Goal: Task Accomplishment & Management: Manage account settings

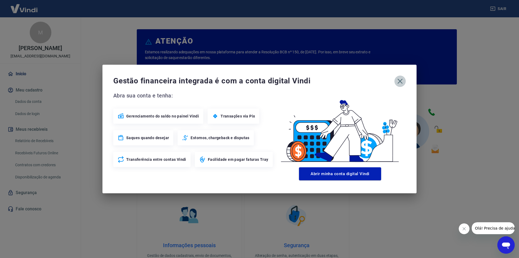
click at [402, 79] on icon "button" at bounding box center [400, 81] width 9 height 9
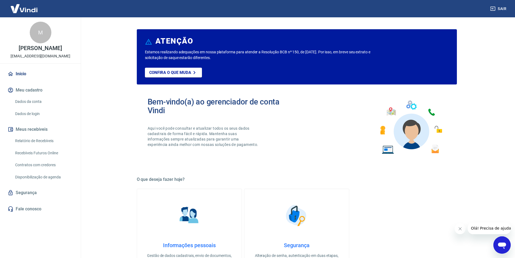
click at [31, 75] on link "Início" at bounding box center [40, 74] width 68 height 12
click at [17, 74] on link "Início" at bounding box center [40, 74] width 68 height 12
click at [41, 140] on link "Relatório de Recebíveis" at bounding box center [43, 140] width 61 height 11
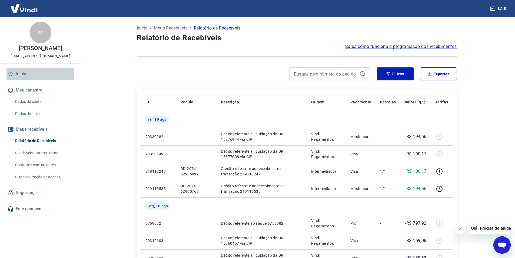
click at [21, 75] on link "Início" at bounding box center [40, 74] width 68 height 12
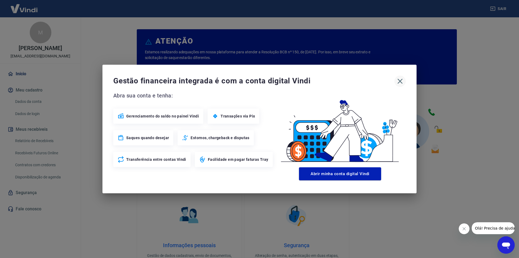
click at [400, 81] on icon "button" at bounding box center [400, 81] width 5 height 5
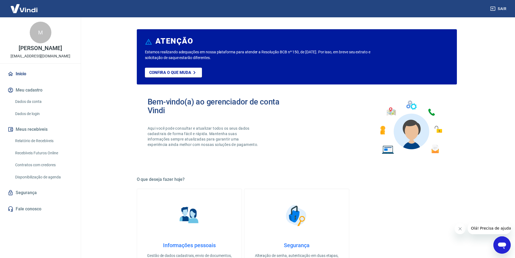
click at [507, 8] on button "Sair" at bounding box center [498, 9] width 19 height 10
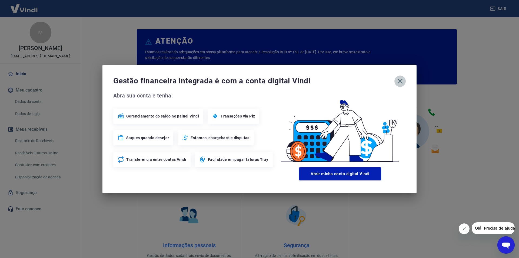
click at [399, 84] on icon "button" at bounding box center [400, 81] width 9 height 9
